Goal: Transaction & Acquisition: Obtain resource

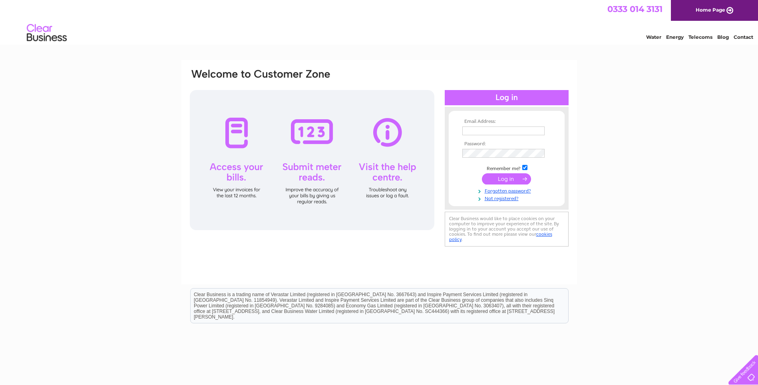
click at [519, 128] on input "text" at bounding box center [504, 130] width 82 height 9
click at [473, 148] on td at bounding box center [507, 154] width 93 height 13
drag, startPoint x: 532, startPoint y: 131, endPoint x: 447, endPoint y: 130, distance: 85.5
click at [447, 130] on div "Email Address: [EMAIL_ADDRESS][DOMAIN_NAME] Password:" at bounding box center [507, 159] width 124 height 88
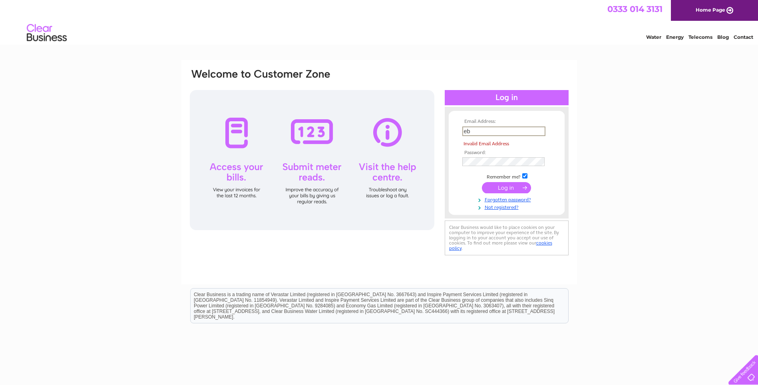
type input "[EMAIL_ADDRESS][DOMAIN_NAME]"
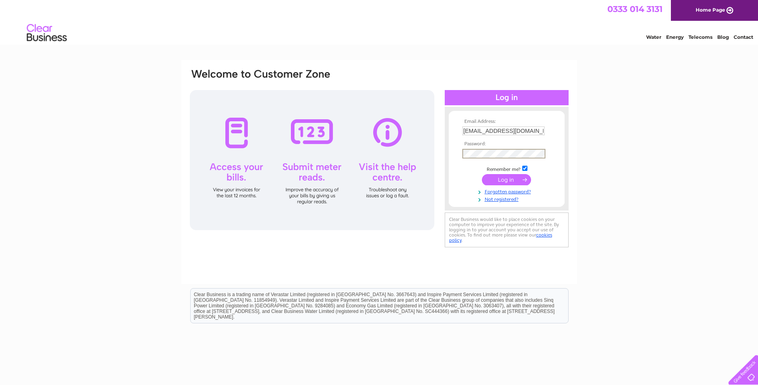
click at [522, 179] on input "submit" at bounding box center [506, 179] width 49 height 11
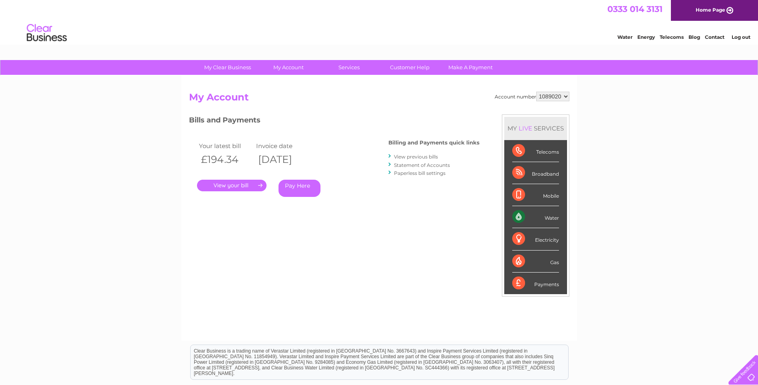
click at [259, 183] on link "." at bounding box center [232, 185] width 70 height 12
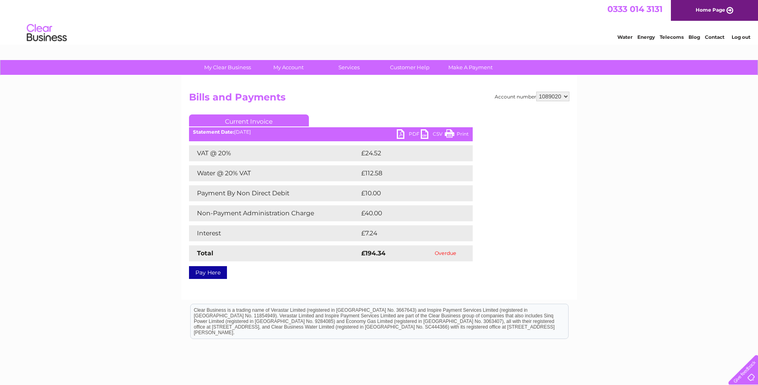
click at [401, 136] on link "PDF" at bounding box center [409, 135] width 24 height 12
